Goal: Find specific fact: Find specific fact

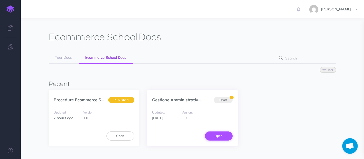
click at [214, 136] on link "Open" at bounding box center [219, 135] width 28 height 9
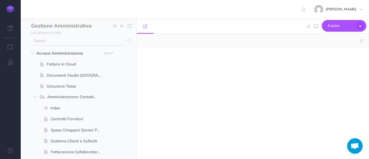
select select "null"
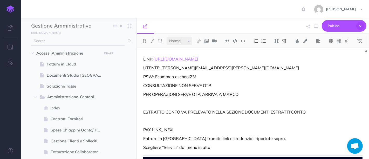
click at [94, 41] on input "text" at bounding box center [77, 40] width 93 height 9
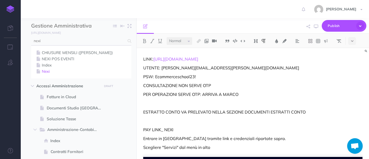
type input "nexi"
click at [55, 71] on link "Nexi" at bounding box center [81, 71] width 92 height 6
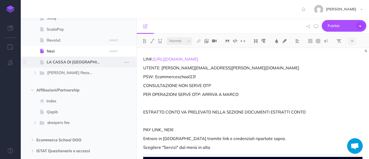
scroll to position [466, 0]
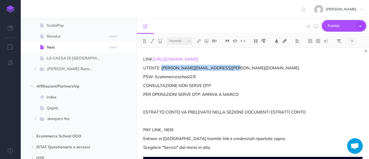
drag, startPoint x: 161, startPoint y: 68, endPoint x: 234, endPoint y: 63, distance: 73.7
copy p "[PERSON_NAME][EMAIL_ADDRESS][PERSON_NAME][DOMAIN_NAME]"
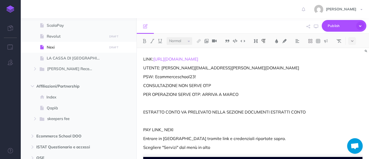
click at [200, 78] on p "PSW: Ecommerceschool23!" at bounding box center [252, 76] width 219 height 6
drag, startPoint x: 200, startPoint y: 77, endPoint x: 155, endPoint y: 80, distance: 45.4
copy p "Ecommerceschool23!"
